Goal: Use online tool/utility: Utilize a website feature to perform a specific function

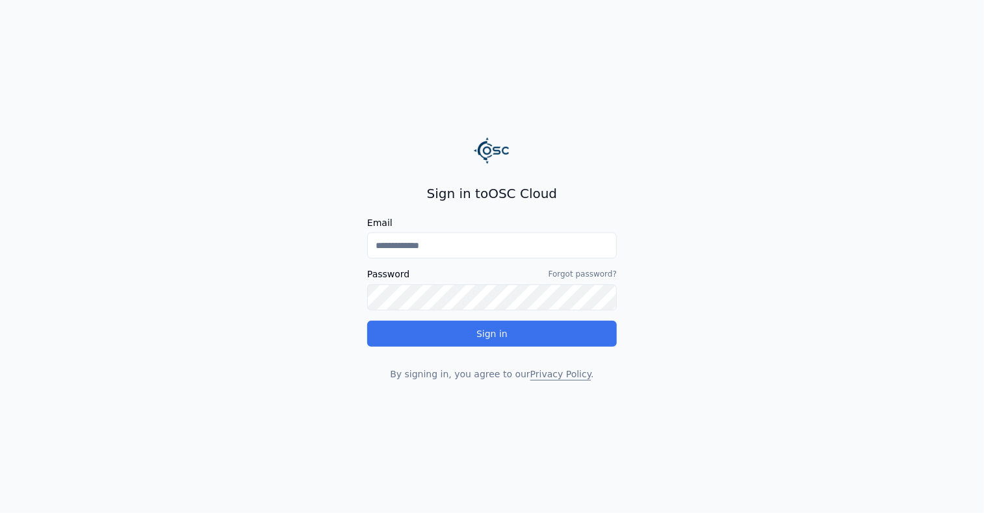
type input "**********"
click at [418, 341] on button "Sign in" at bounding box center [492, 334] width 250 height 26
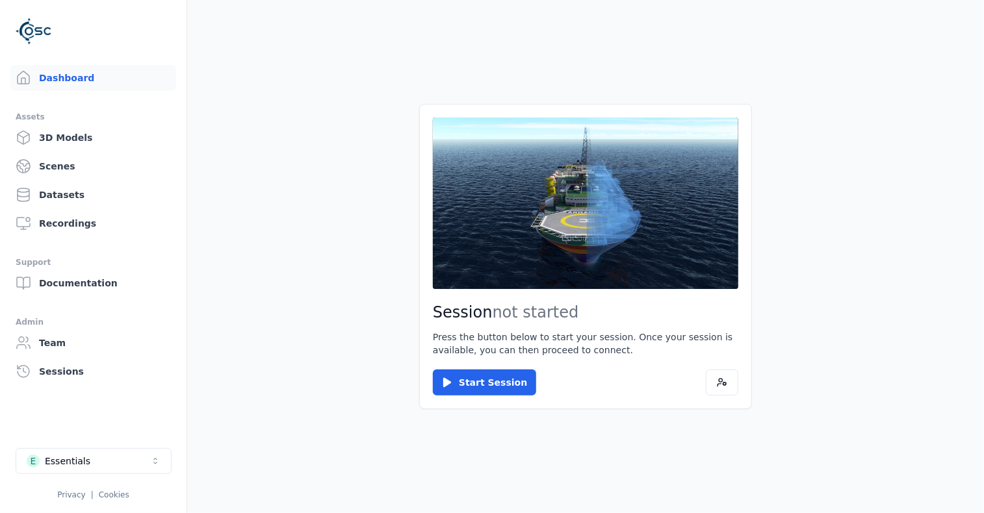
click at [478, 472] on main "Session not started Press the button below to start your session. Once your ses…" at bounding box center [585, 256] width 797 height 513
click at [153, 464] on icon "Select a workspace" at bounding box center [155, 461] width 10 height 10
type input "****"
click at [112, 432] on div "RESIST LSD3 - [GEOGRAPHIC_DATA]" at bounding box center [99, 432] width 114 height 13
click at [480, 385] on html "Dashboard Assets 3D Models Scenes Datasets Recordings Support Documentation Adm…" at bounding box center [492, 256] width 984 height 513
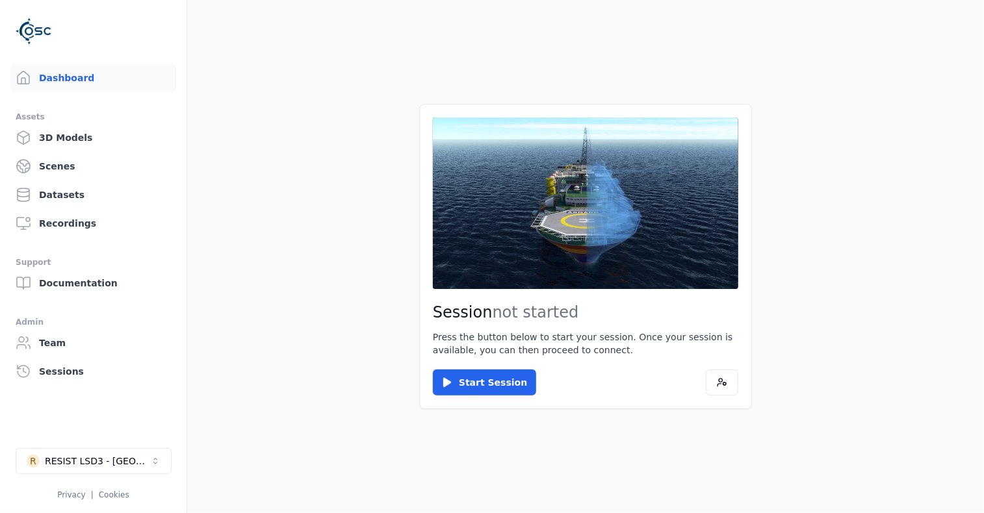
click at [480, 385] on button "Start Session" at bounding box center [484, 383] width 103 height 26
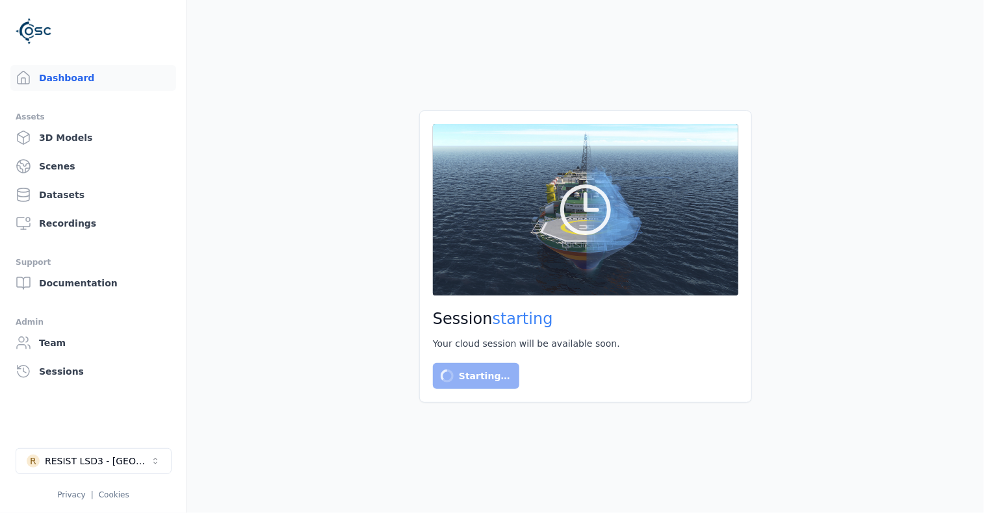
click at [762, 10] on main "Session starting Your cloud session will be available soon. Starting…" at bounding box center [585, 256] width 797 height 513
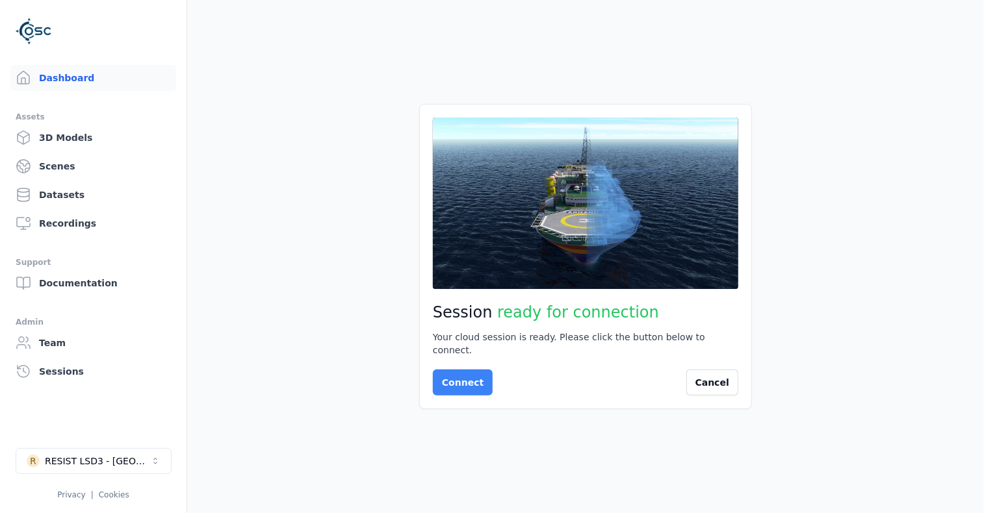
click at [473, 387] on button "Connect" at bounding box center [463, 383] width 60 height 26
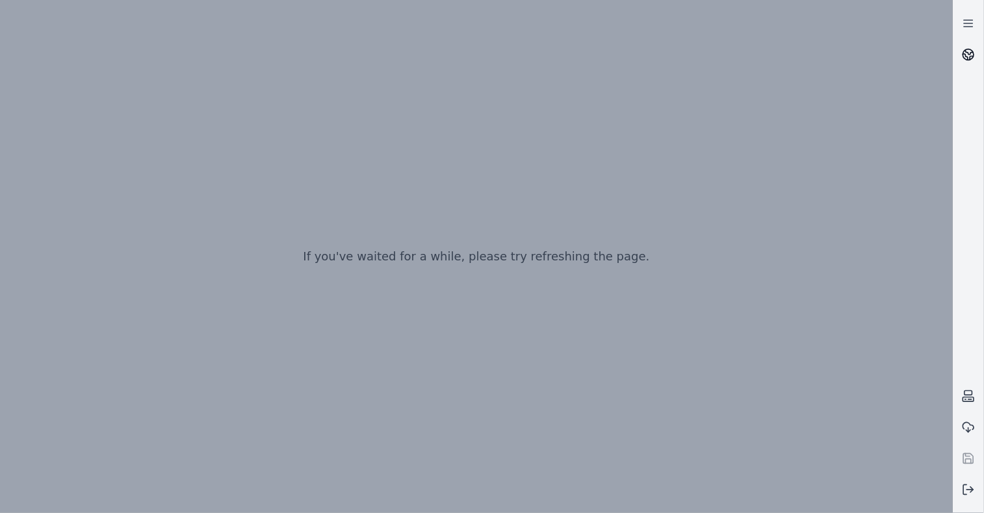
click at [971, 58] on circle at bounding box center [968, 54] width 11 height 11
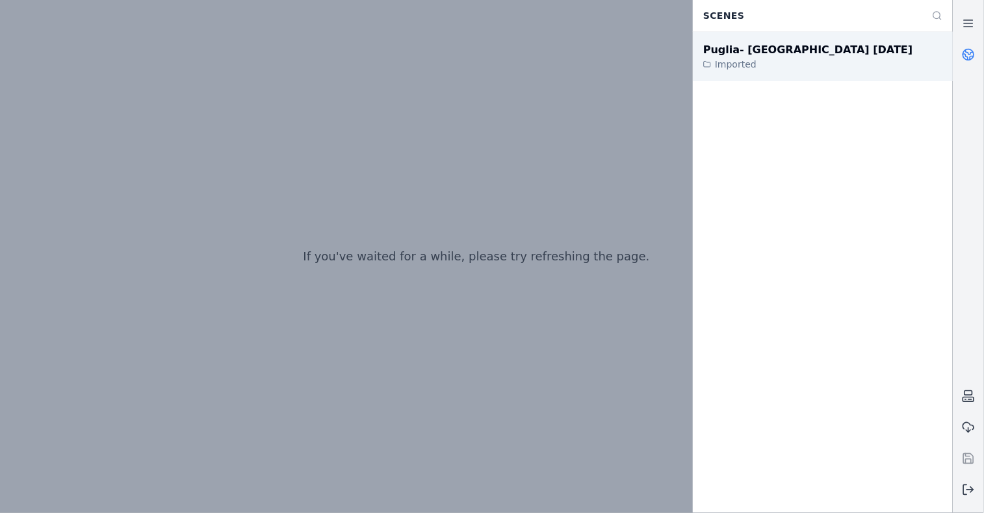
click at [831, 59] on div "Puglia- [GEOGRAPHIC_DATA] [DATE] Imported" at bounding box center [823, 56] width 260 height 49
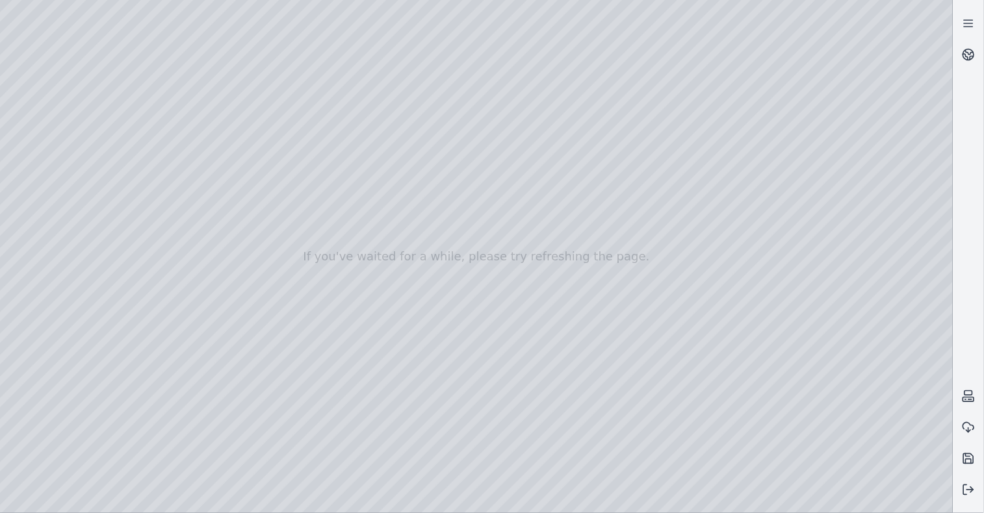
drag, startPoint x: 372, startPoint y: 320, endPoint x: 366, endPoint y: 375, distance: 54.8
drag, startPoint x: 411, startPoint y: 211, endPoint x: 409, endPoint y: 268, distance: 57.2
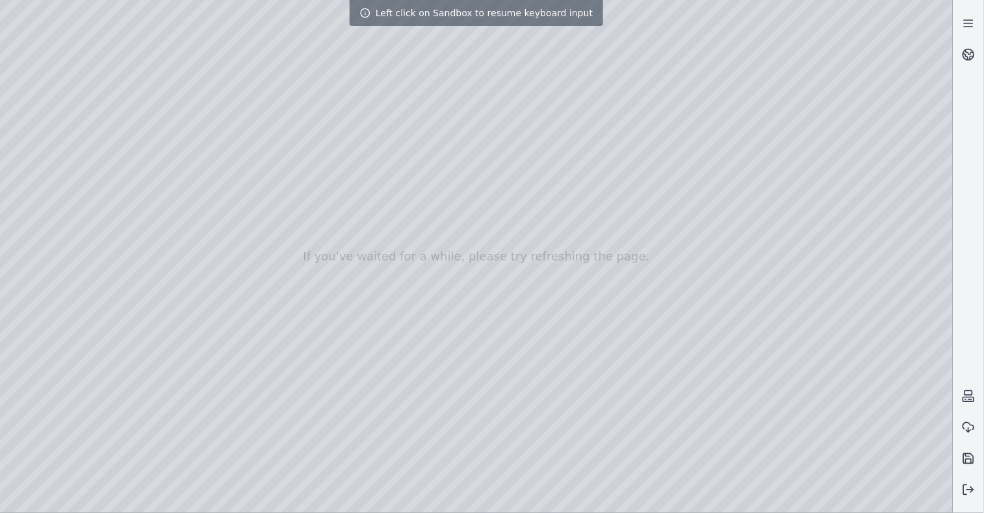
click at [431, 266] on div at bounding box center [476, 256] width 953 height 513
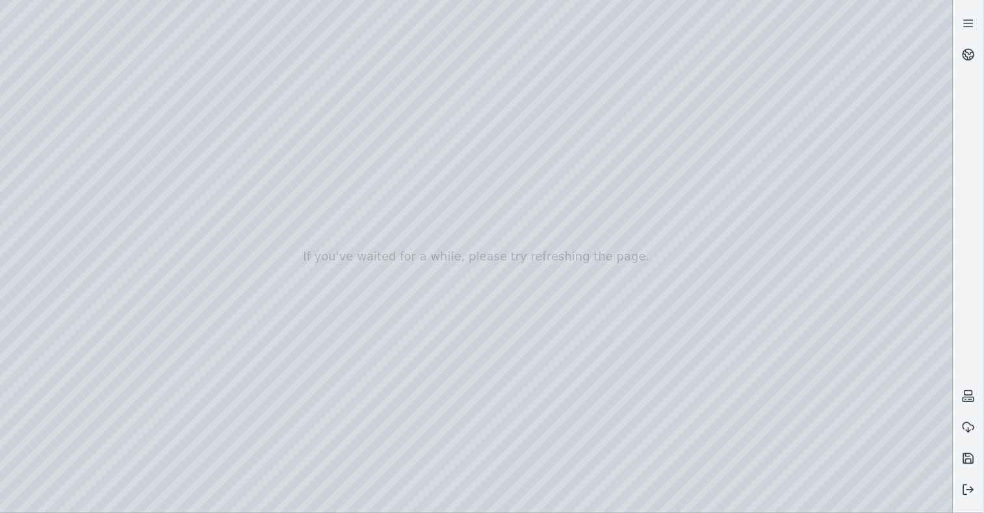
click at [431, 266] on div at bounding box center [476, 256] width 953 height 513
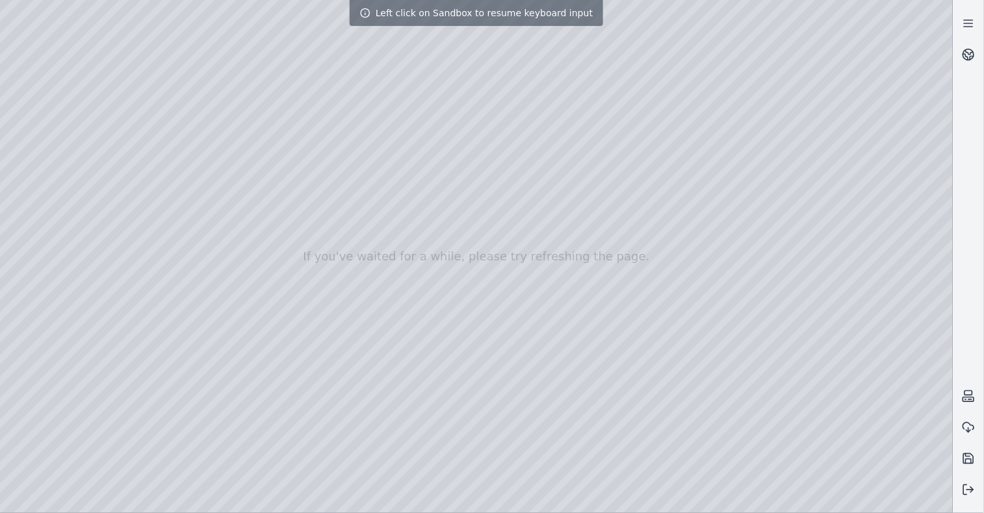
click at [286, 263] on div at bounding box center [476, 256] width 953 height 513
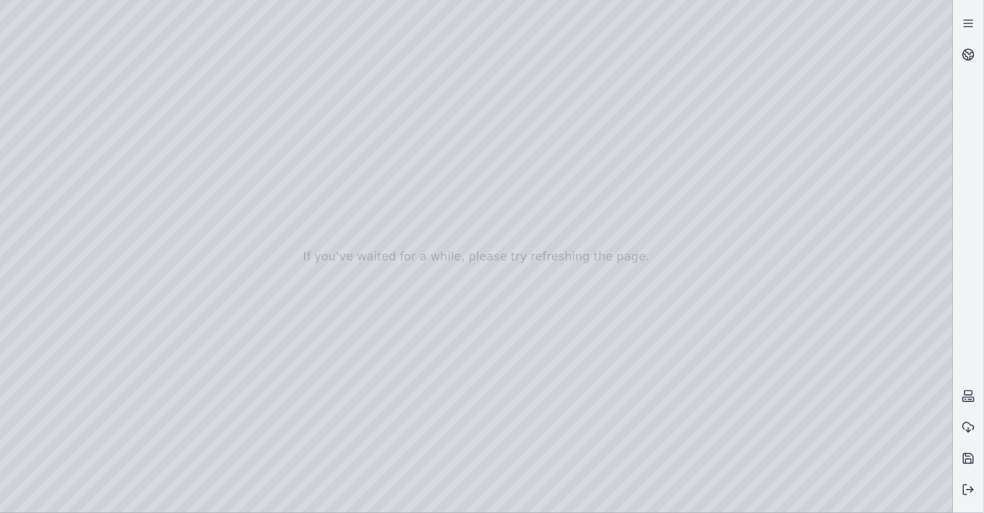
click at [746, 42] on div at bounding box center [476, 256] width 953 height 513
click at [387, 422] on div at bounding box center [476, 256] width 953 height 513
click at [347, 219] on div at bounding box center [476, 256] width 953 height 513
click at [357, 224] on div at bounding box center [476, 256] width 953 height 513
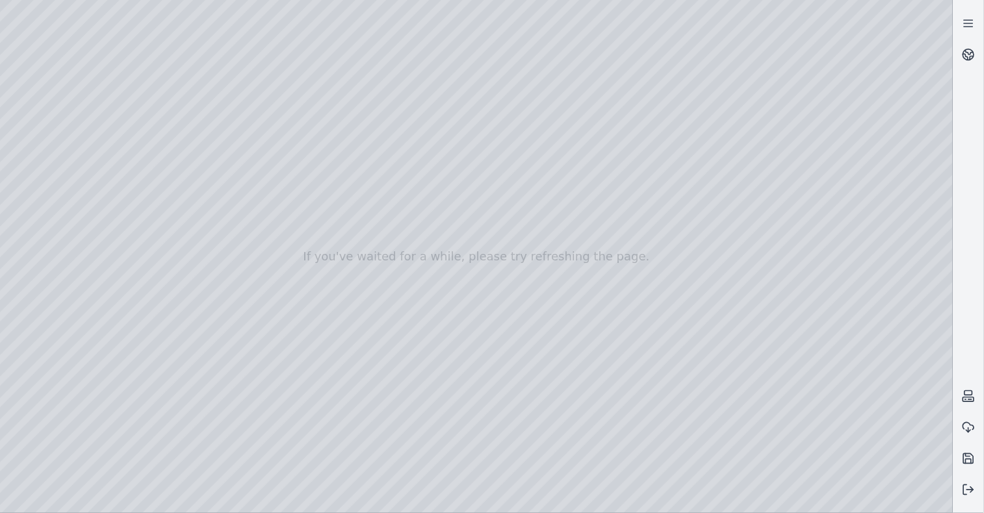
drag, startPoint x: 363, startPoint y: 366, endPoint x: 381, endPoint y: 281, distance: 86.3
click at [381, 281] on div at bounding box center [476, 256] width 953 height 513
click at [847, 71] on div at bounding box center [476, 256] width 953 height 513
drag, startPoint x: 335, startPoint y: 147, endPoint x: 391, endPoint y: 91, distance: 79.9
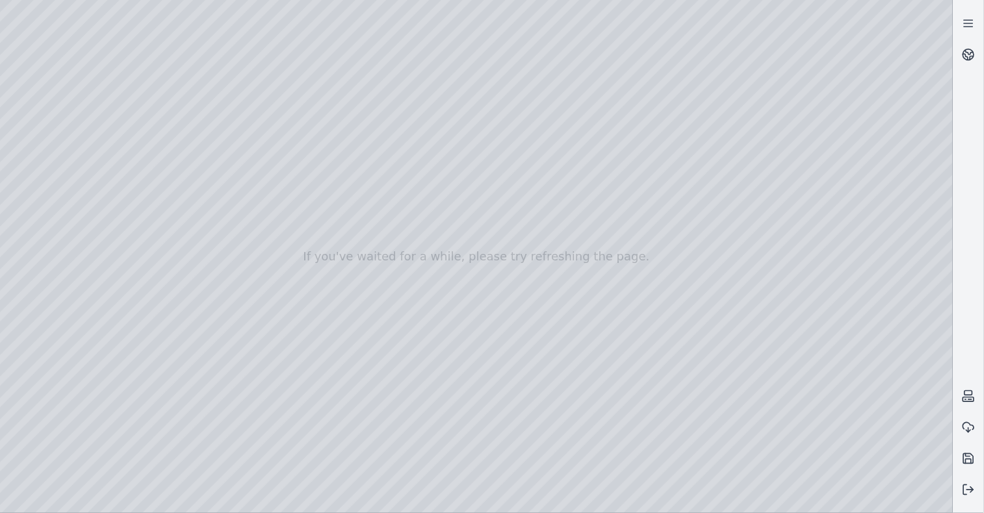
drag, startPoint x: 467, startPoint y: 207, endPoint x: 436, endPoint y: 198, distance: 32.3
drag, startPoint x: 472, startPoint y: 244, endPoint x: 587, endPoint y: 258, distance: 115.8
click at [782, 37] on div at bounding box center [476, 256] width 953 height 513
click at [767, 45] on div at bounding box center [476, 256] width 953 height 513
drag, startPoint x: 576, startPoint y: 205, endPoint x: 563, endPoint y: 263, distance: 60.0
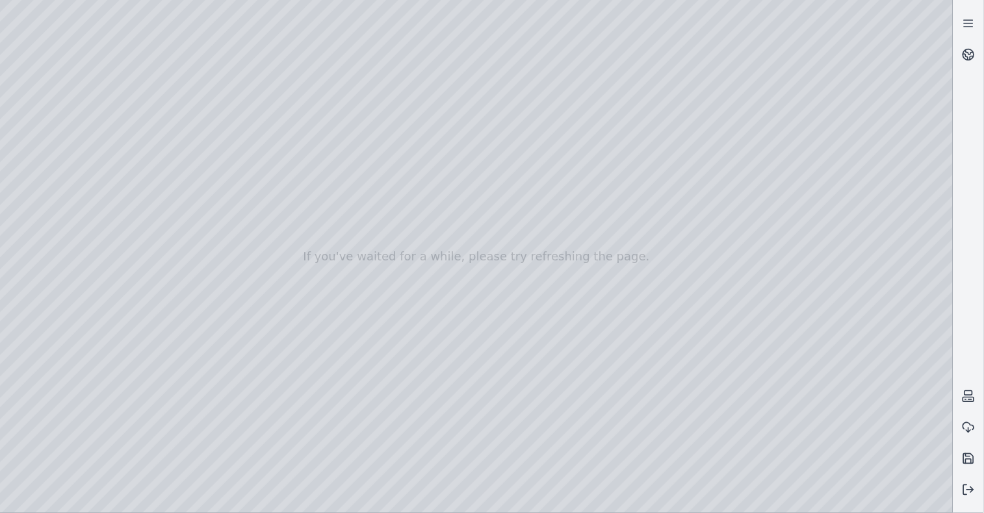
click at [563, 263] on div at bounding box center [476, 256] width 953 height 513
drag, startPoint x: 563, startPoint y: 263, endPoint x: 561, endPoint y: 283, distance: 19.5
click at [561, 283] on div at bounding box center [476, 256] width 953 height 513
drag, startPoint x: 446, startPoint y: 298, endPoint x: 240, endPoint y: 307, distance: 206.2
drag, startPoint x: 510, startPoint y: 346, endPoint x: 481, endPoint y: 342, distance: 29.6
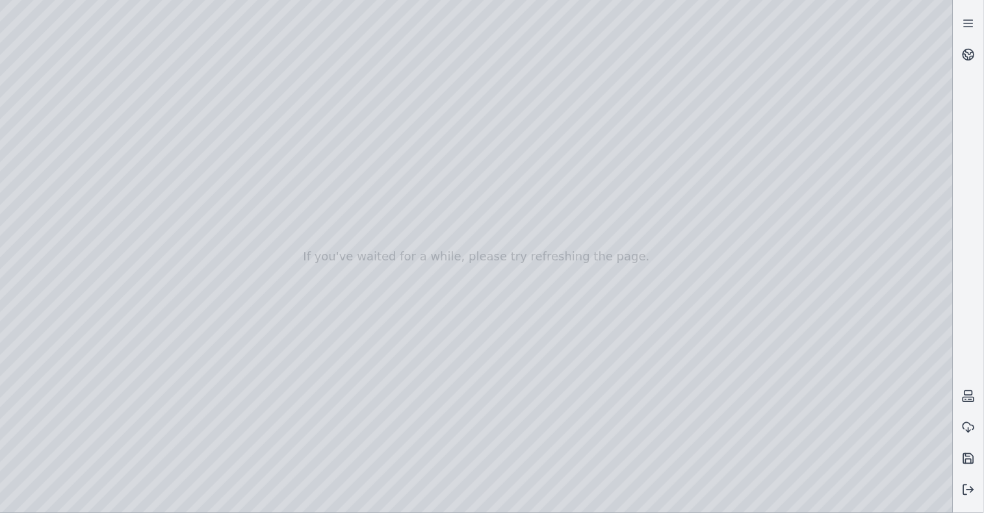
drag, startPoint x: 581, startPoint y: 369, endPoint x: 595, endPoint y: 355, distance: 20.2
click at [595, 355] on div at bounding box center [476, 256] width 953 height 513
drag, startPoint x: 595, startPoint y: 355, endPoint x: 595, endPoint y: 327, distance: 27.9
click at [595, 327] on div at bounding box center [476, 256] width 953 height 513
drag, startPoint x: 595, startPoint y: 327, endPoint x: 626, endPoint y: 341, distance: 33.7
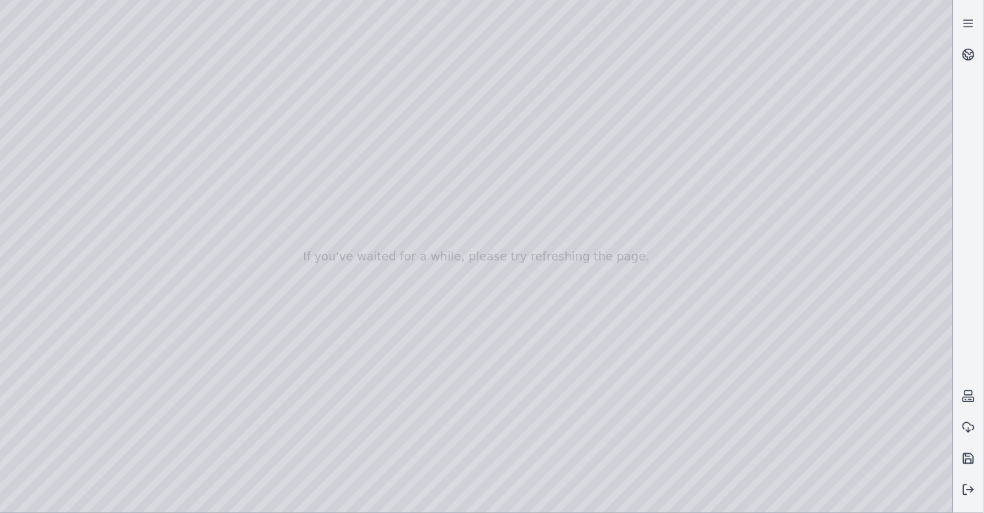
click at [626, 341] on div at bounding box center [476, 256] width 953 height 513
drag, startPoint x: 626, startPoint y: 341, endPoint x: 632, endPoint y: 354, distance: 14.2
click at [977, 494] on button at bounding box center [968, 489] width 31 height 31
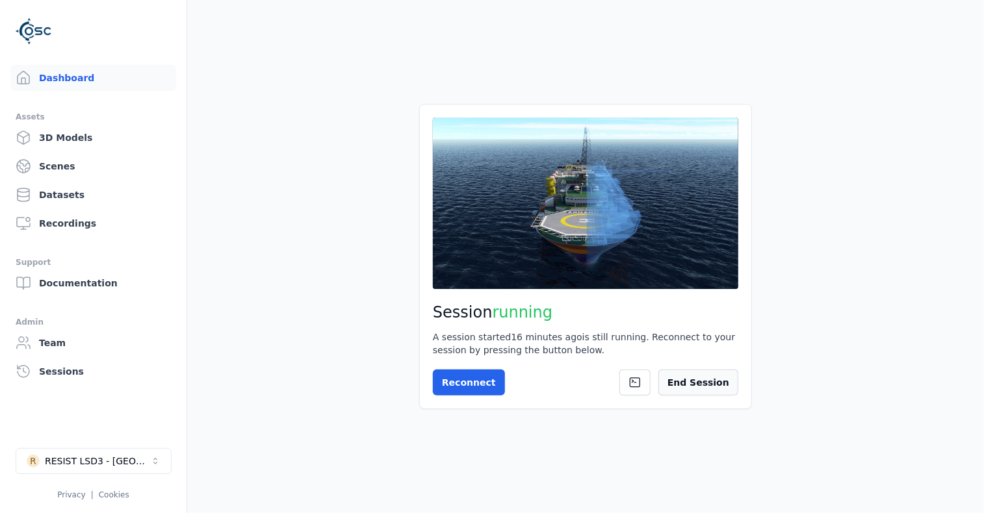
click at [689, 384] on button "End Session" at bounding box center [698, 383] width 80 height 26
